Goal: Task Accomplishment & Management: Complete application form

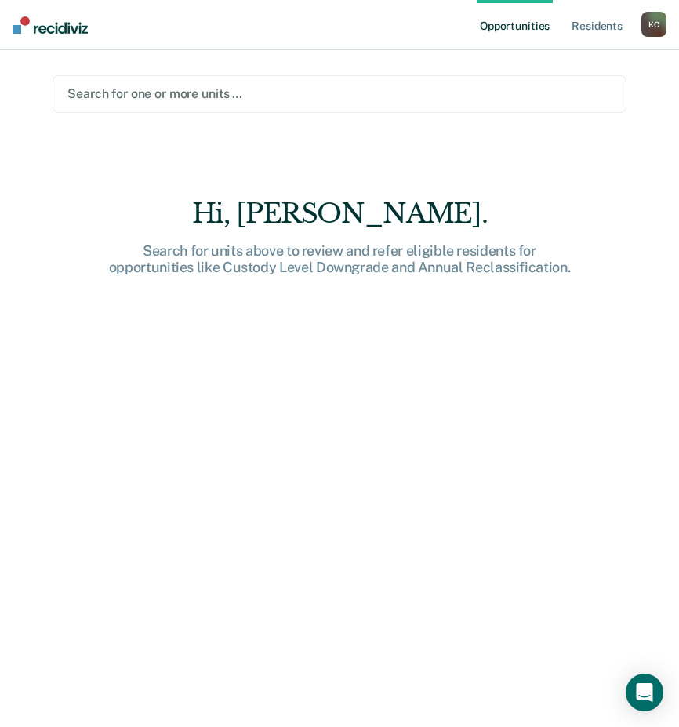
click at [129, 92] on div at bounding box center [338, 94] width 543 height 18
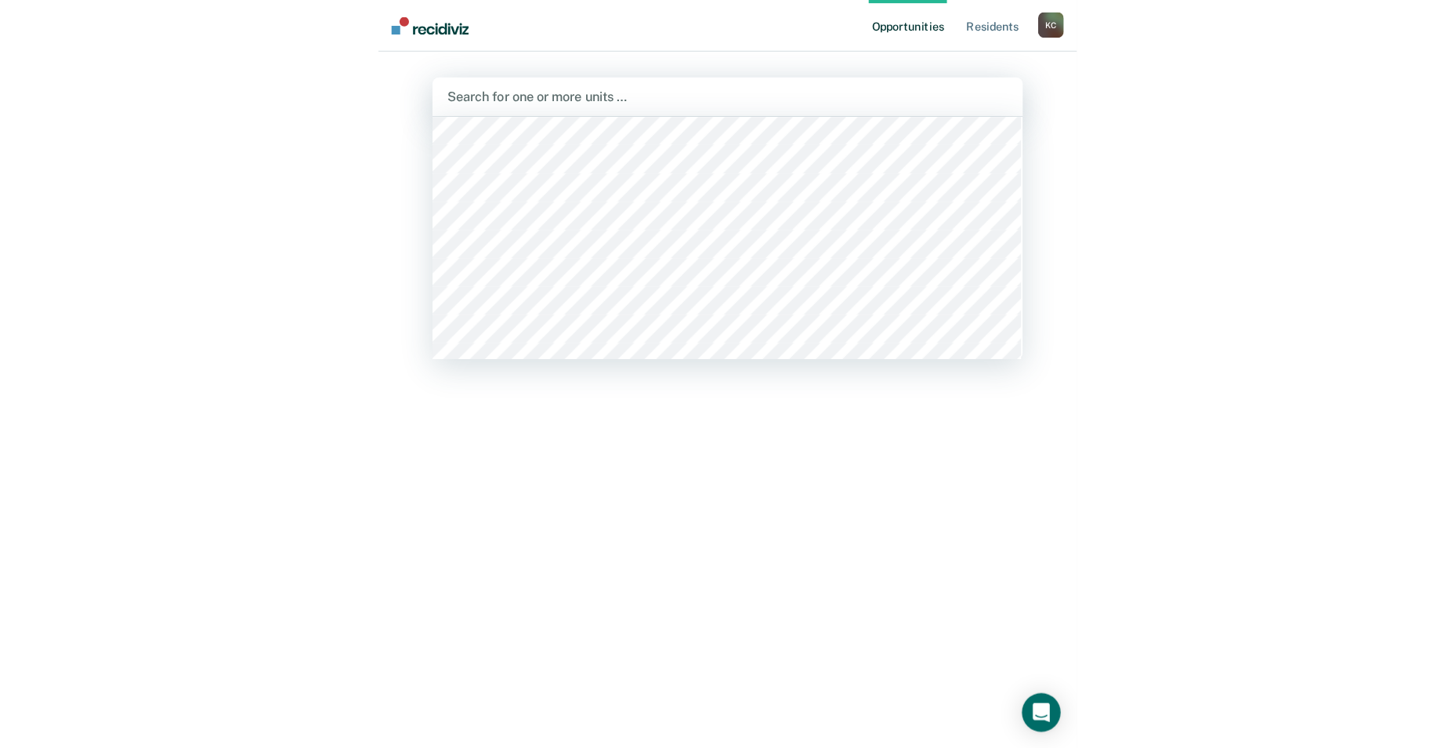
scroll to position [4510, 0]
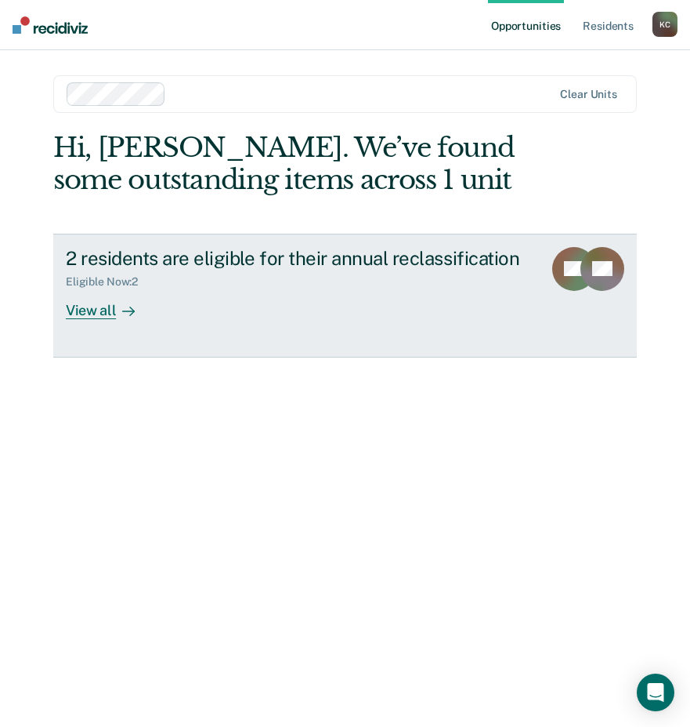
click at [85, 310] on div "View all" at bounding box center [110, 303] width 88 height 31
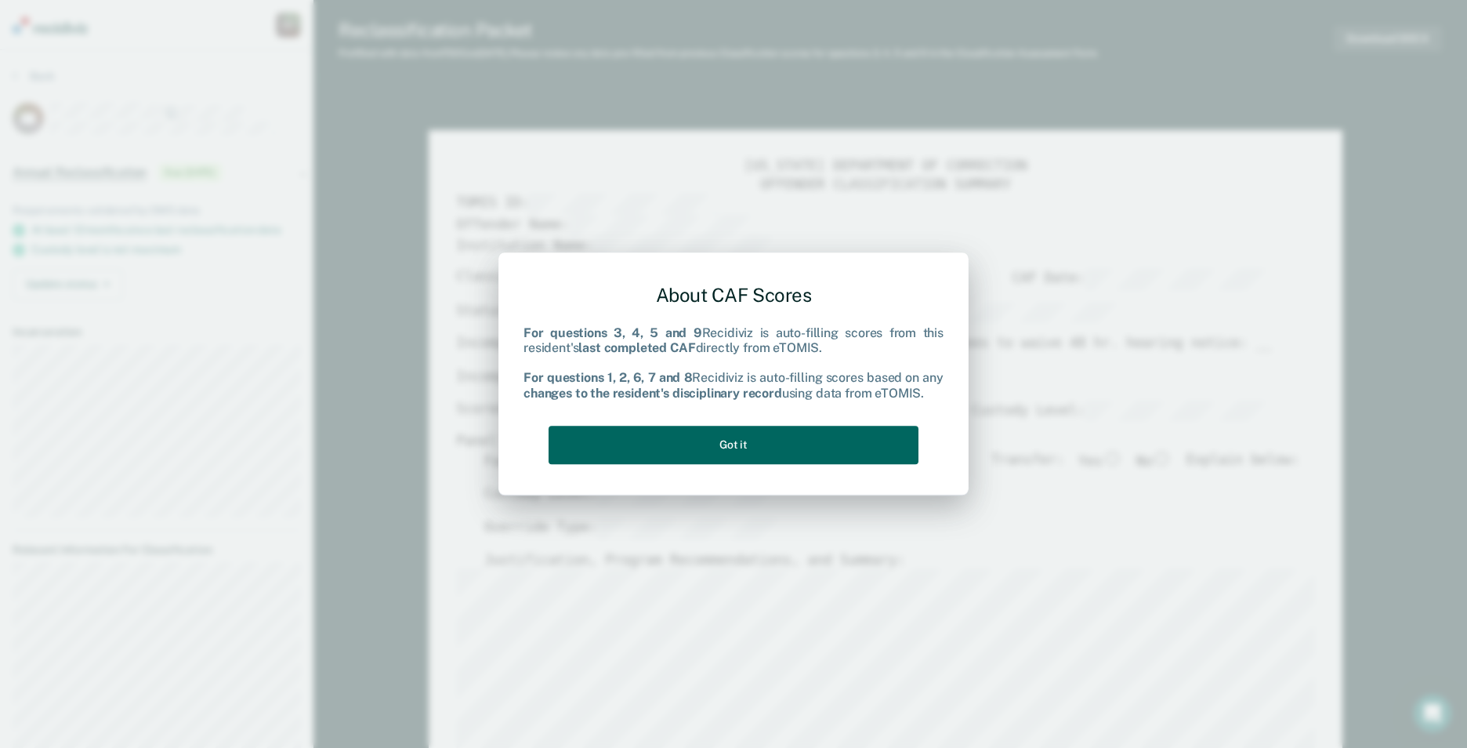
click at [690, 447] on button "Got it" at bounding box center [734, 445] width 370 height 38
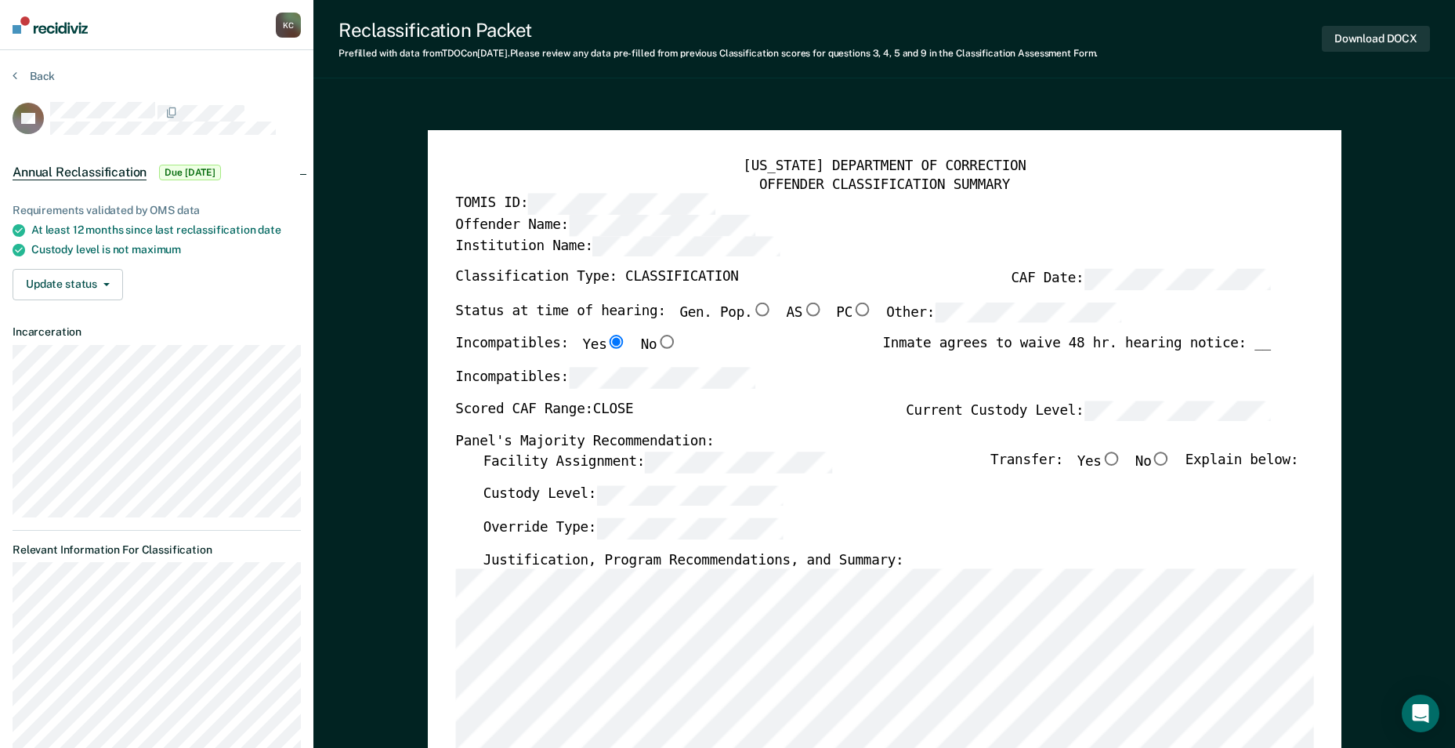
click at [690, 236] on div "Institution Name:" at bounding box center [863, 252] width 816 height 33
click at [690, 308] on input "AS" at bounding box center [813, 310] width 20 height 14
type textarea "x"
radio input "true"
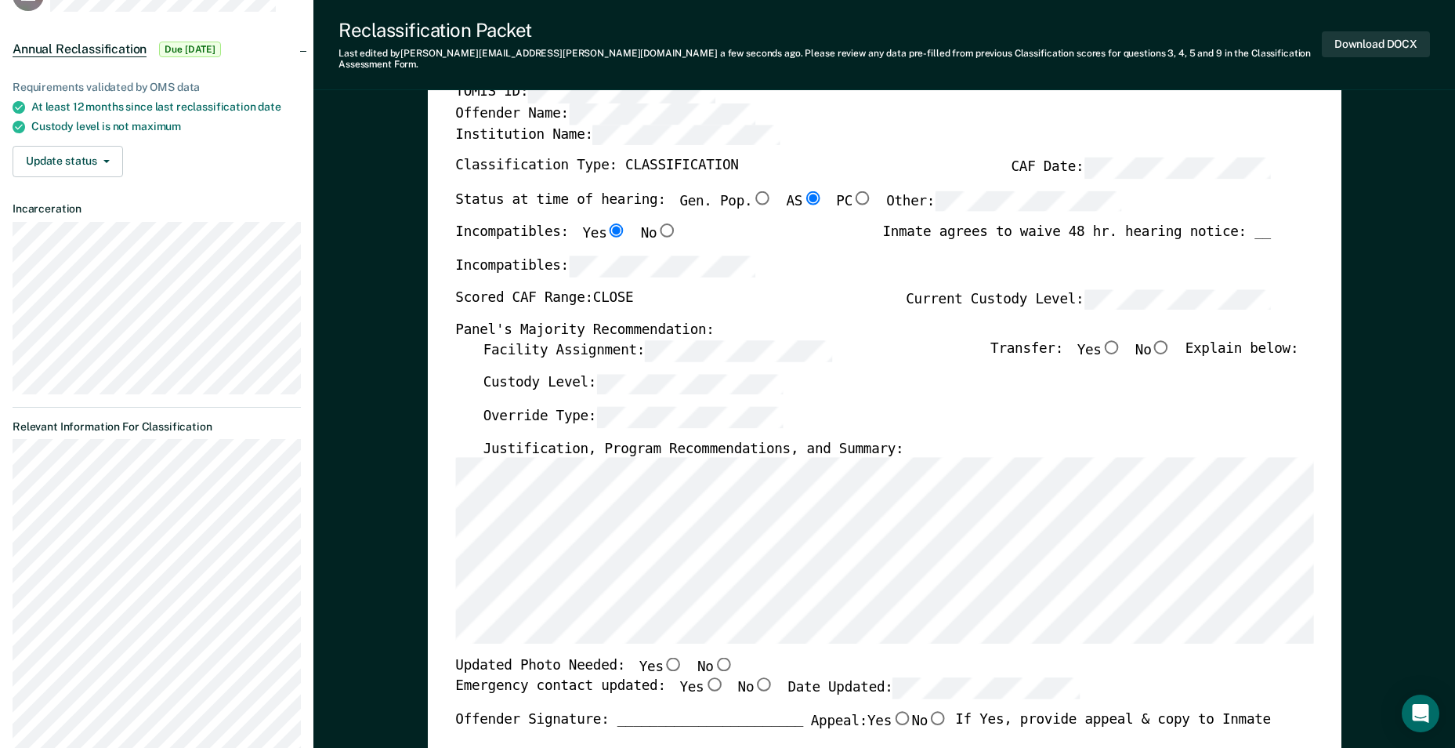
scroll to position [245, 0]
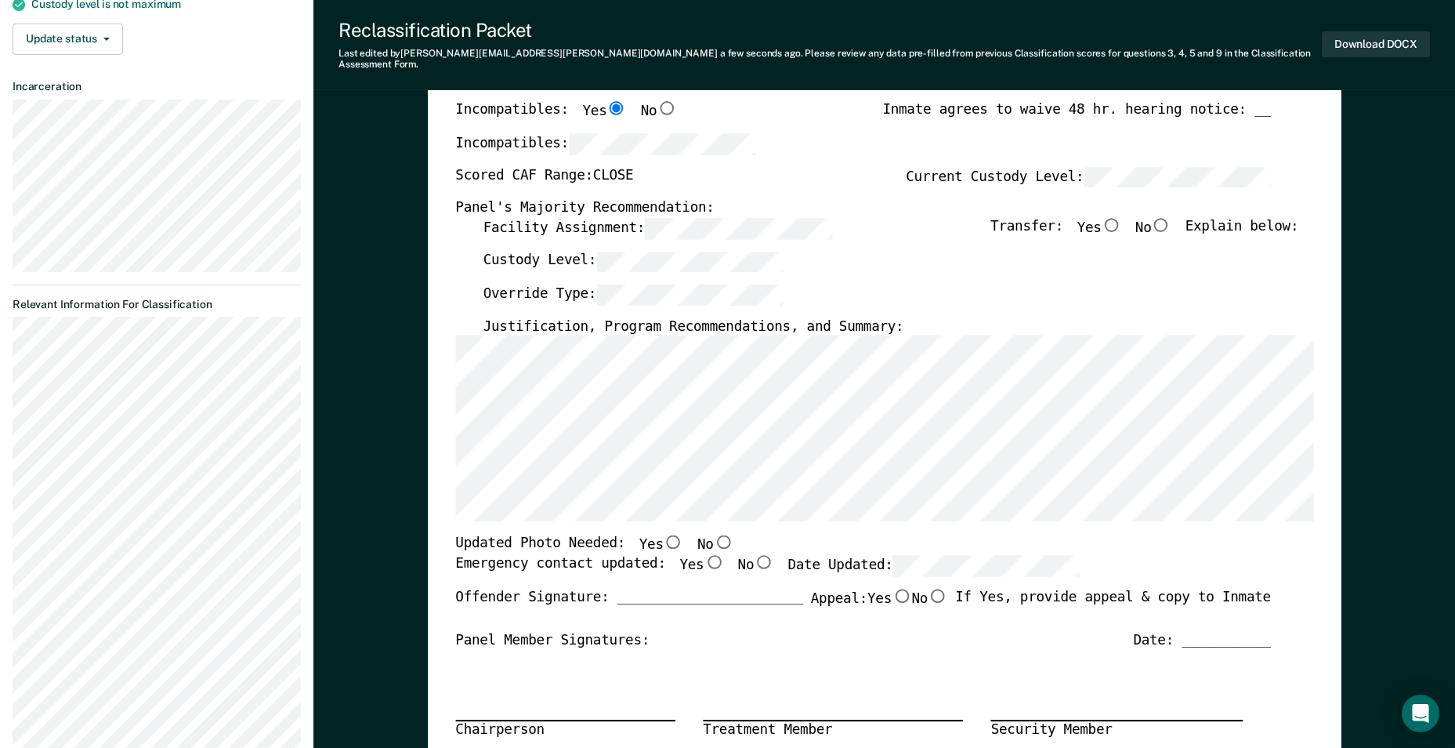
click at [663, 535] on input "Yes" at bounding box center [673, 542] width 20 height 14
type textarea "x"
radio input "true"
click at [690, 555] on input "Yes" at bounding box center [714, 562] width 20 height 14
type textarea "x"
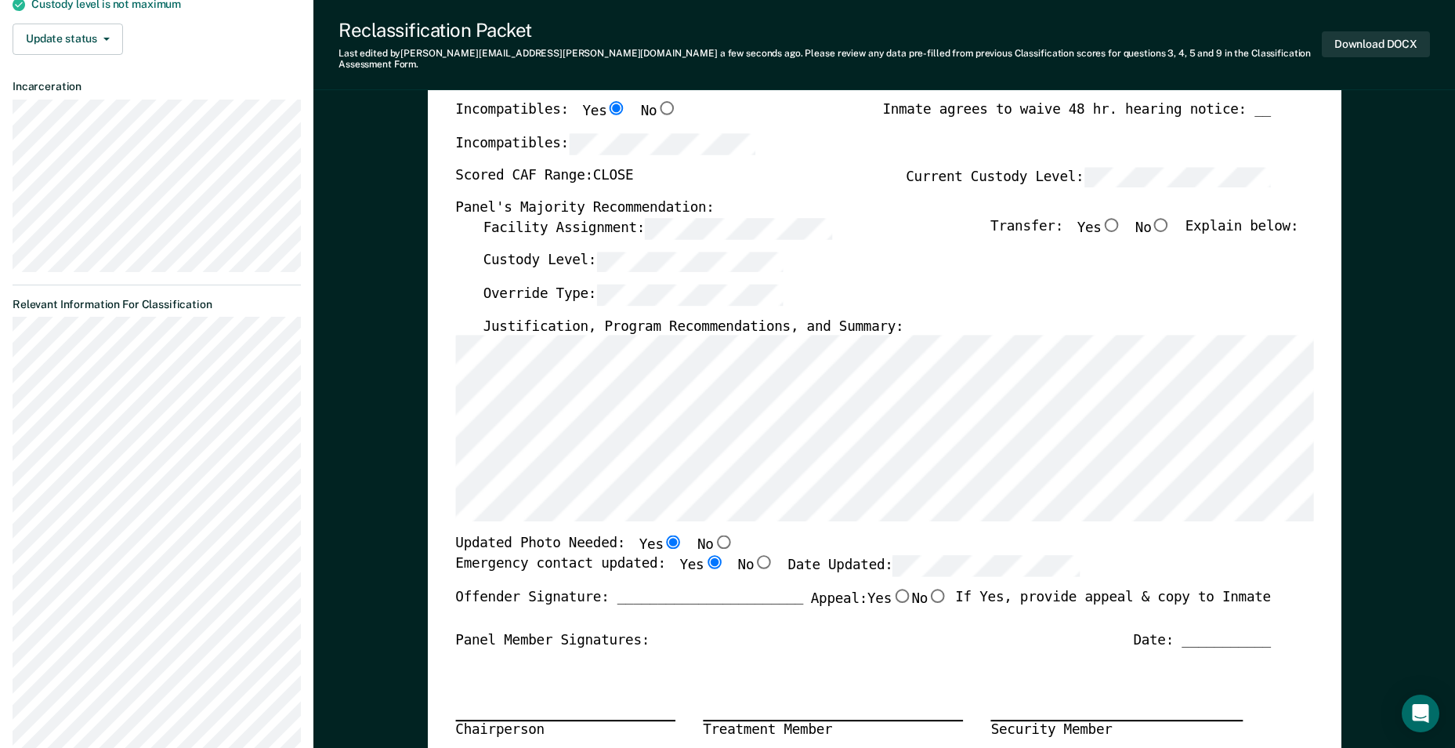
radio input "true"
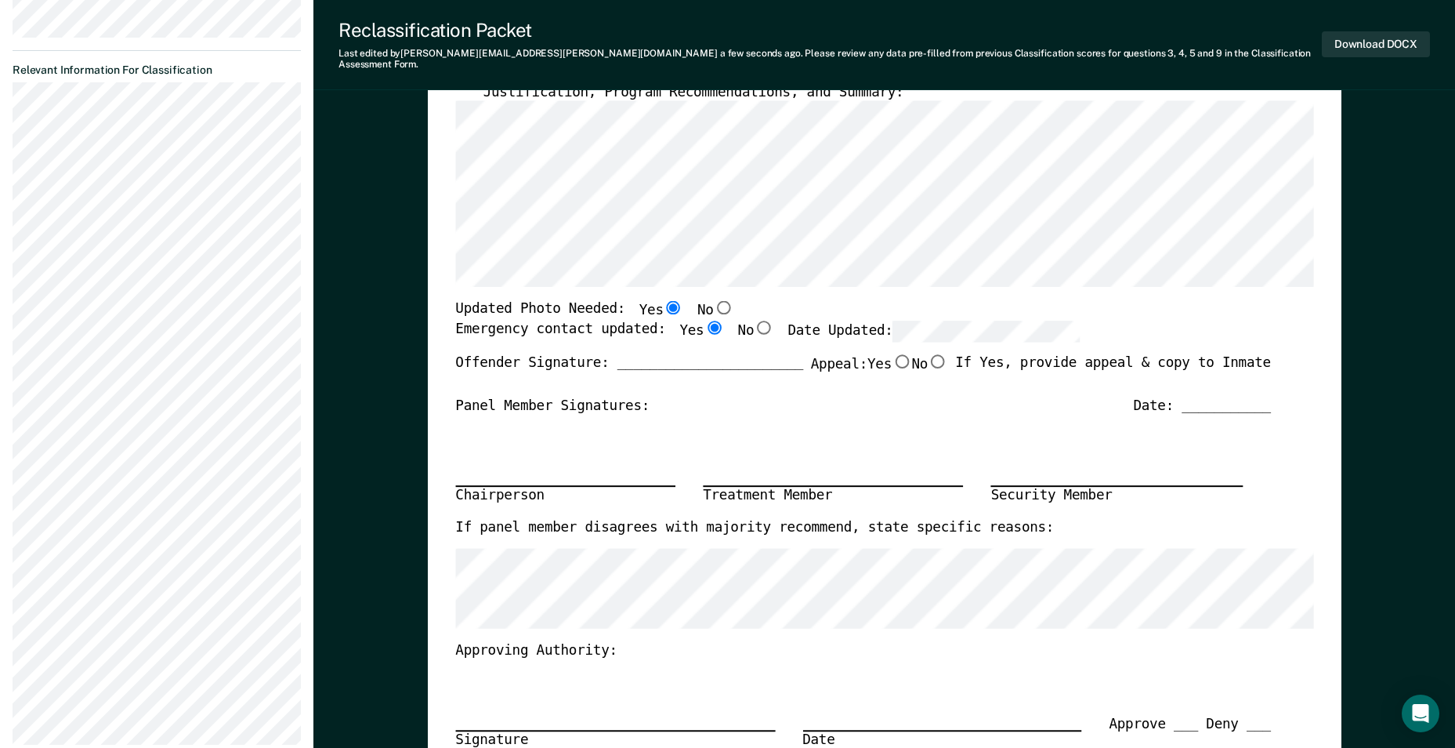
scroll to position [469, 0]
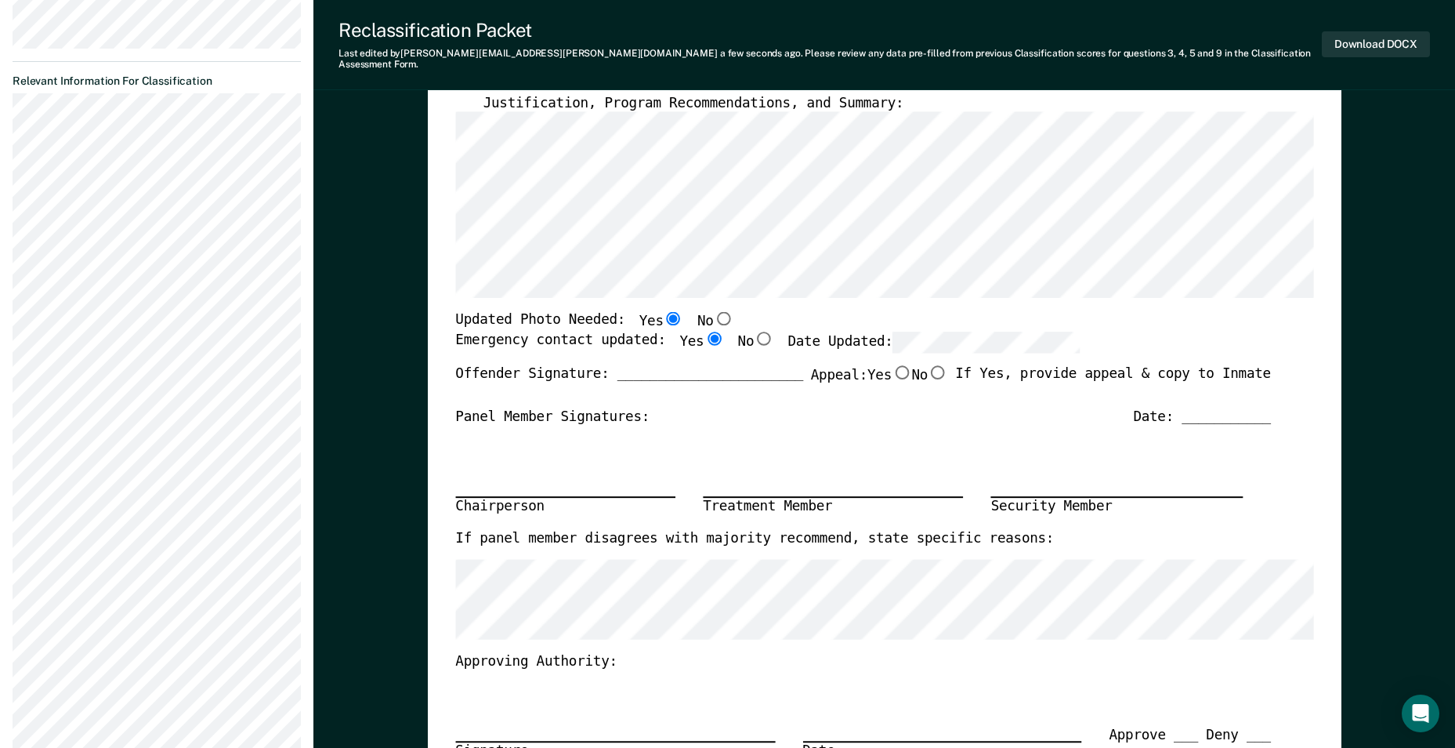
click at [690, 409] on div "Date: ___________" at bounding box center [1202, 418] width 138 height 18
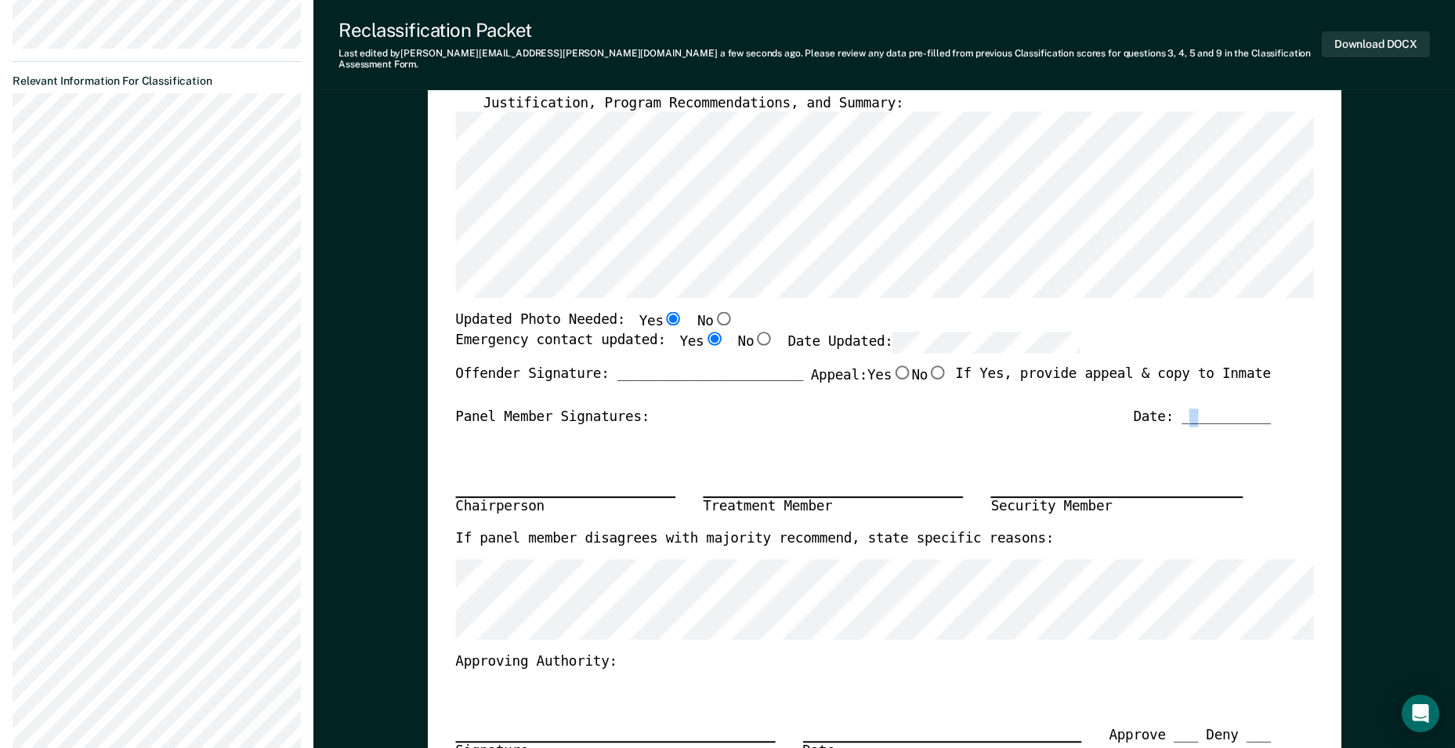
click at [690, 409] on div "Date: ___________" at bounding box center [1202, 418] width 138 height 18
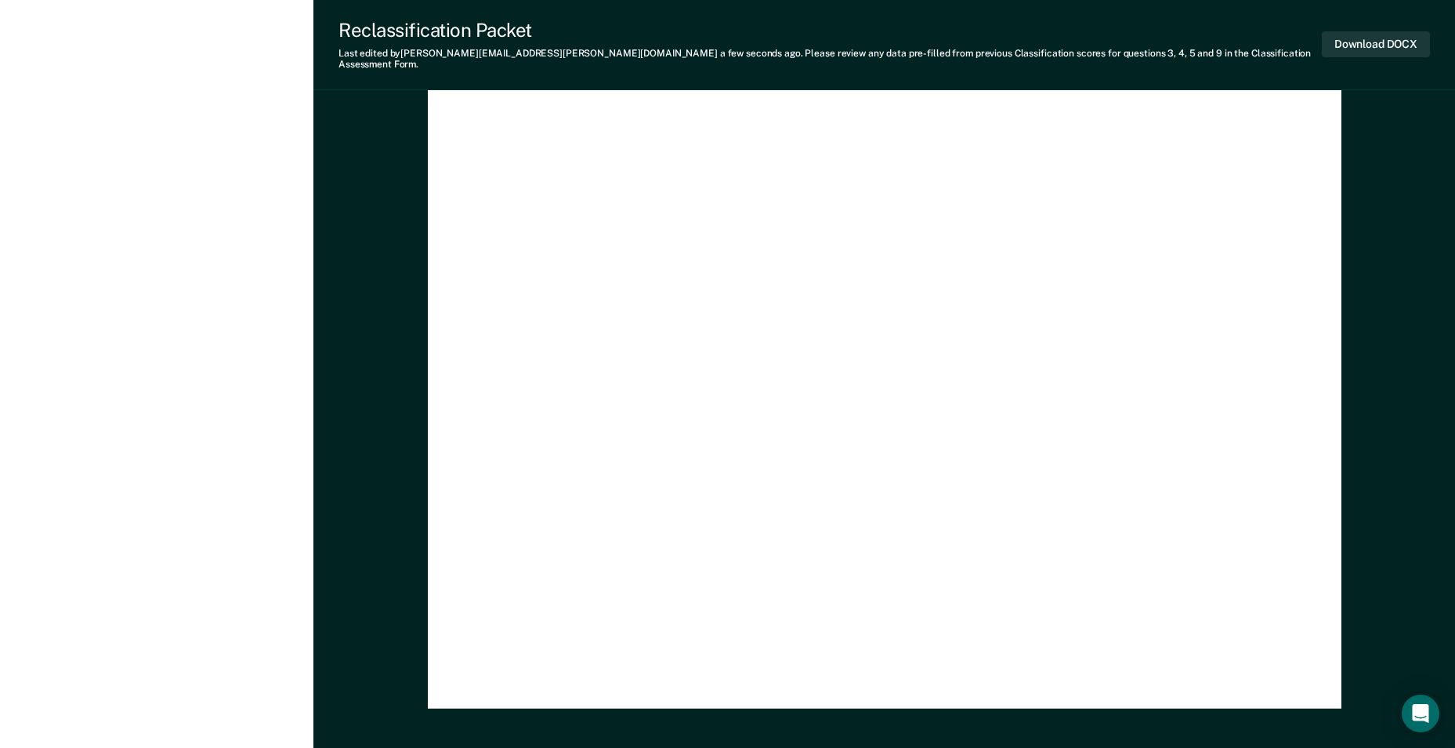
scroll to position [4316, 0]
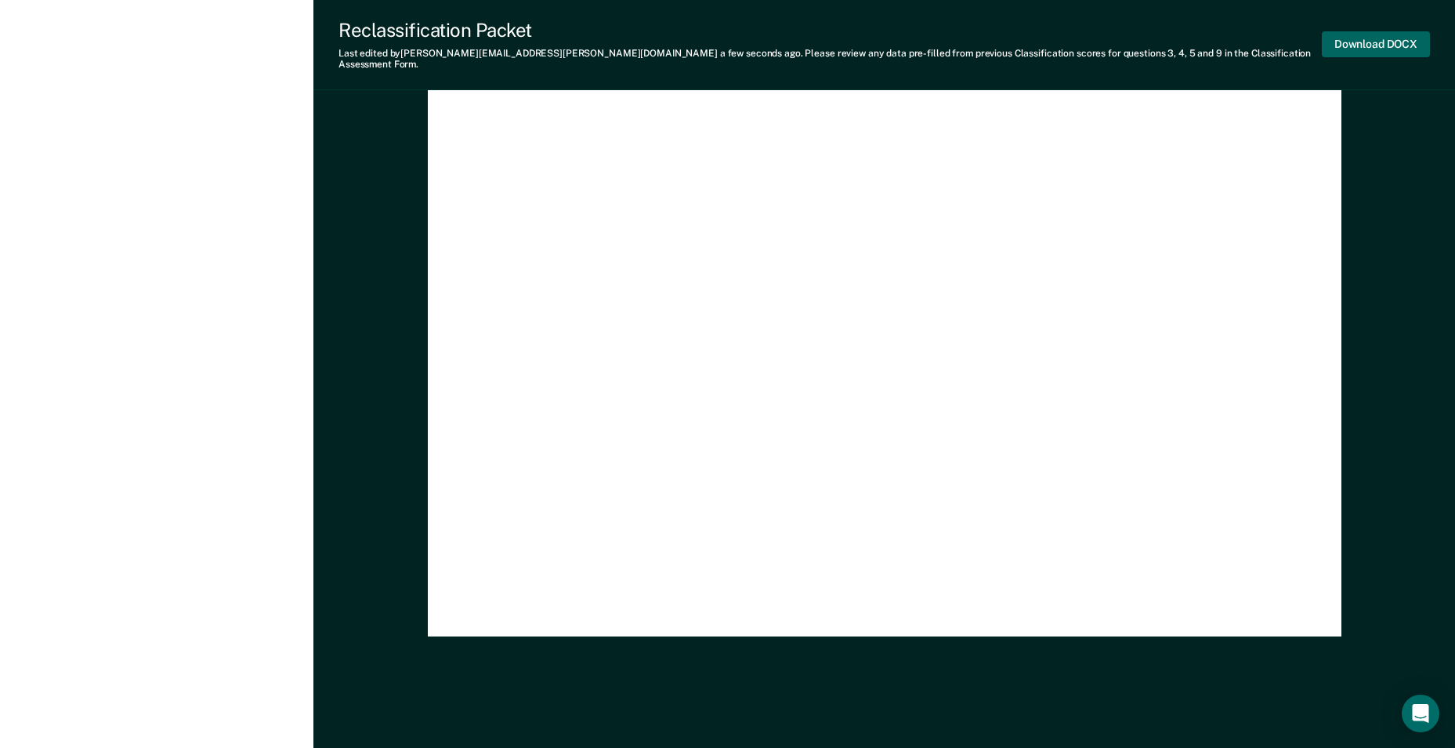
click at [690, 34] on button "Download DOCX" at bounding box center [1376, 44] width 108 height 26
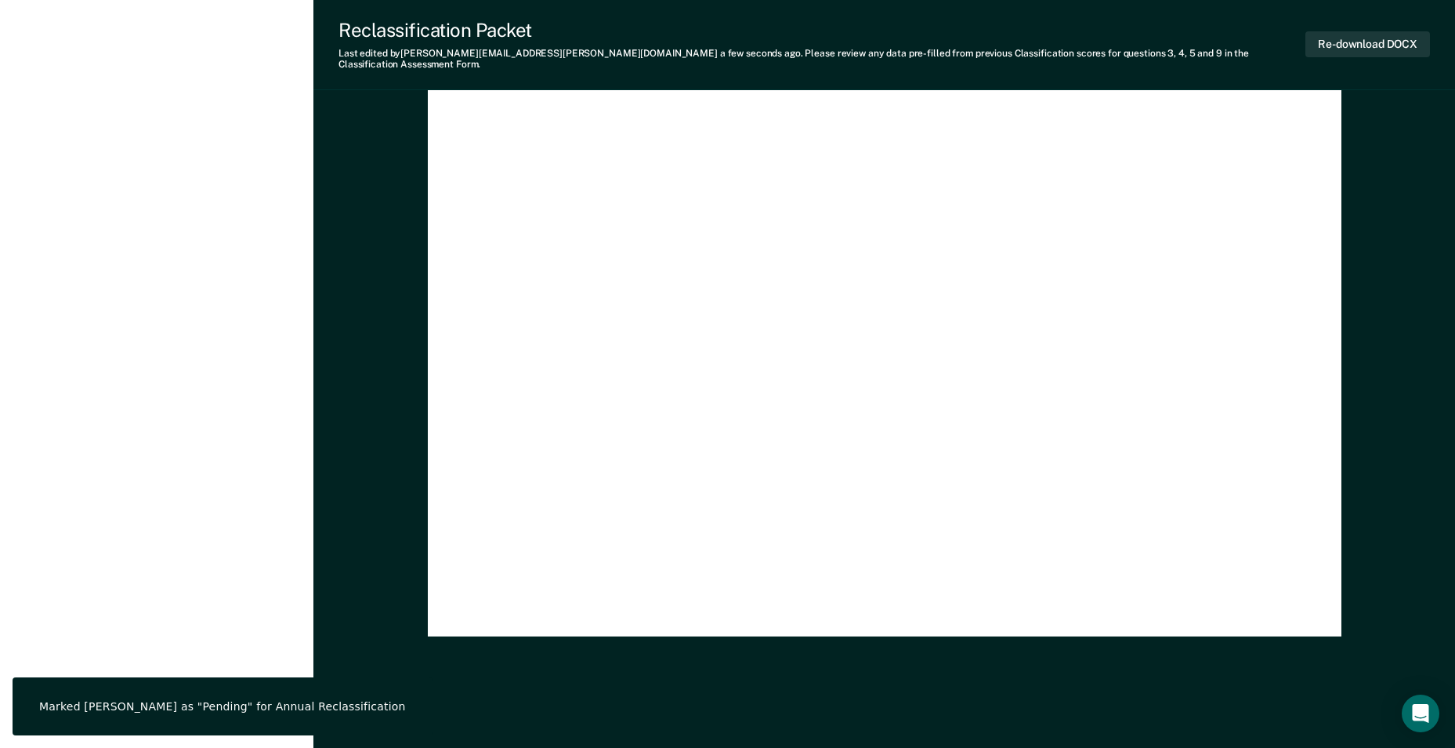
type textarea "x"
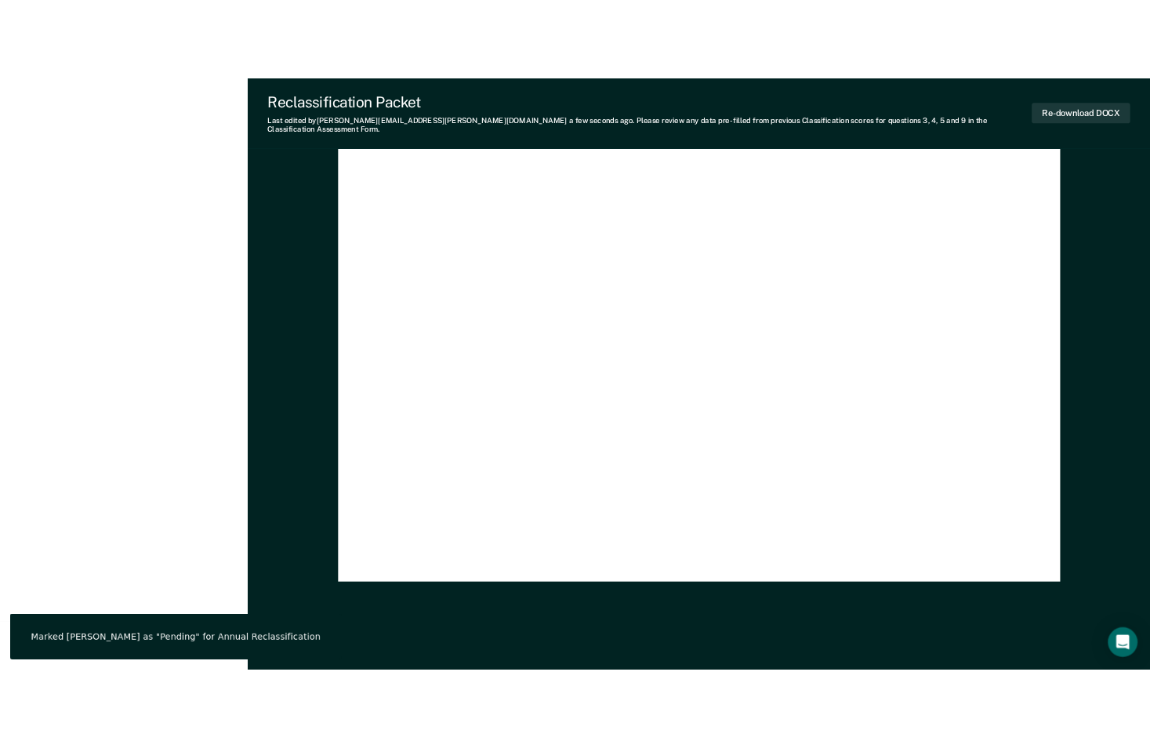
scroll to position [3057, 0]
